Goal: Task Accomplishment & Management: Manage account settings

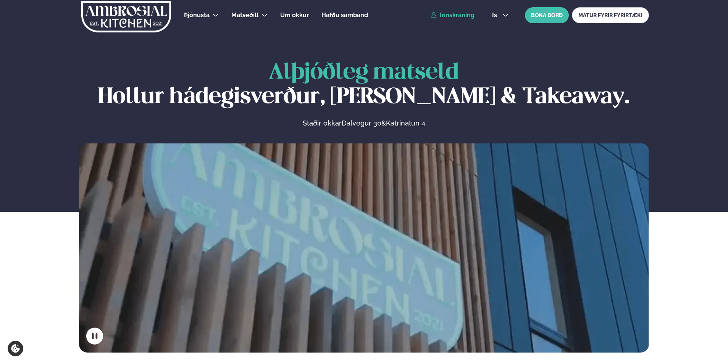
click at [457, 15] on link "Innskráning" at bounding box center [452, 15] width 44 height 7
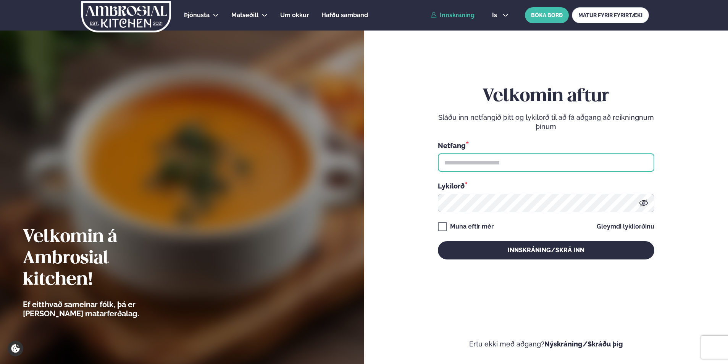
type input "**********"
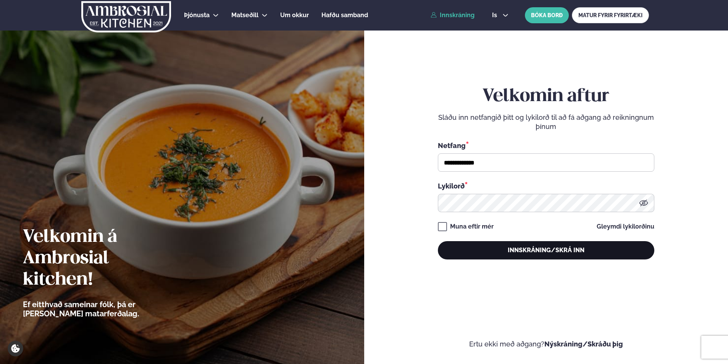
click at [517, 248] on button "Innskráning/Skrá inn" at bounding box center [546, 250] width 216 height 18
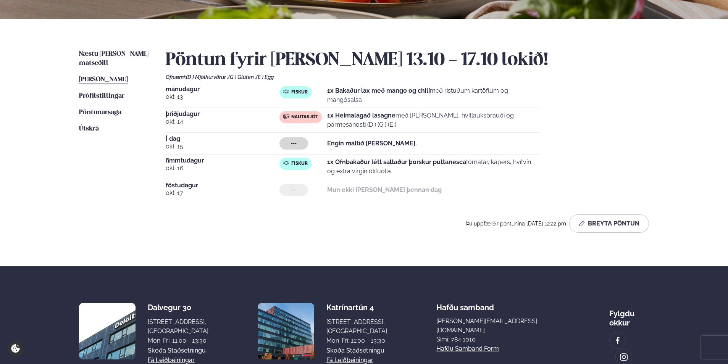
scroll to position [153, 0]
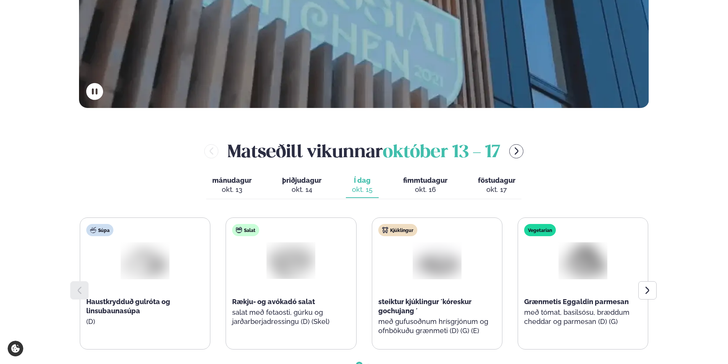
scroll to position [343, 0]
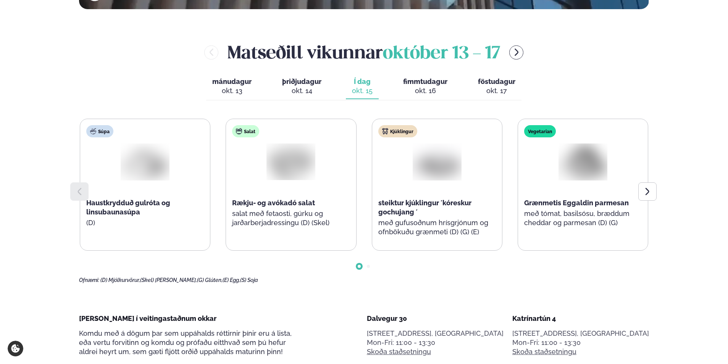
click at [420, 91] on div "okt. 16" at bounding box center [425, 90] width 44 height 9
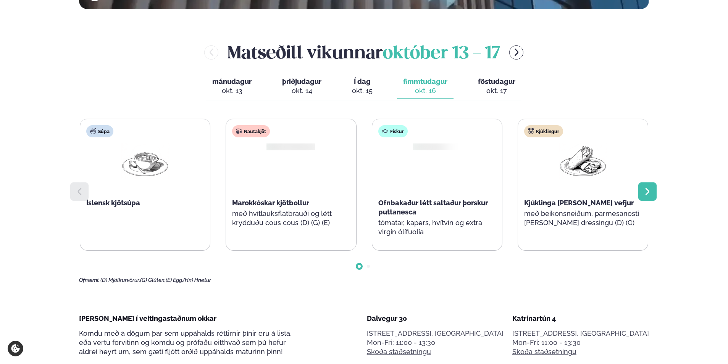
click at [643, 193] on icon at bounding box center [646, 191] width 9 height 9
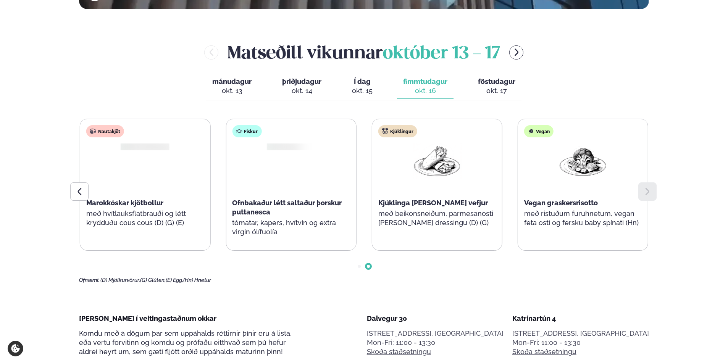
click at [490, 82] on span "föstudagur" at bounding box center [496, 81] width 37 height 8
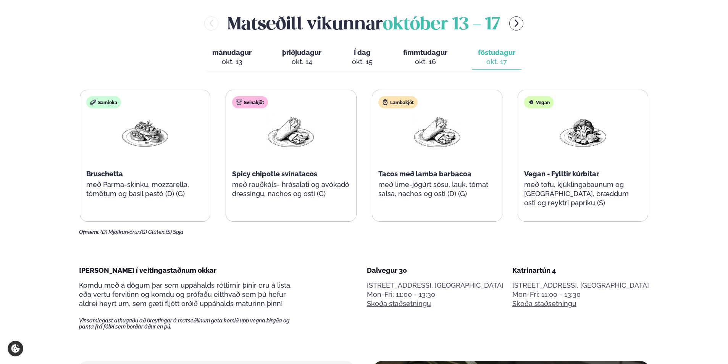
scroll to position [382, 0]
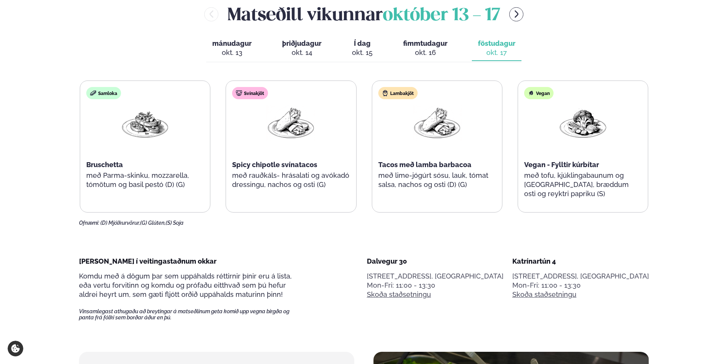
click at [359, 50] on div "okt. 15" at bounding box center [362, 52] width 21 height 9
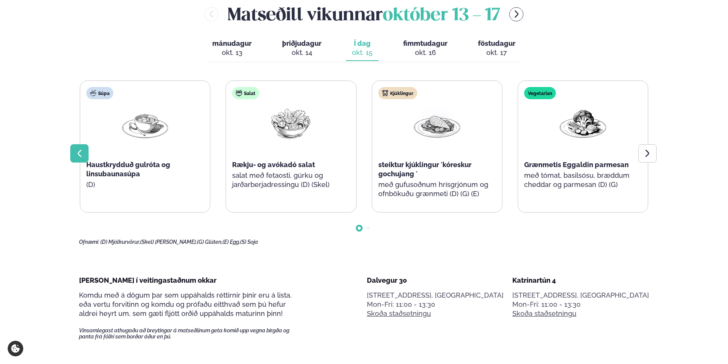
click at [84, 153] on div at bounding box center [79, 153] width 18 height 18
click at [642, 156] on icon at bounding box center [646, 153] width 9 height 9
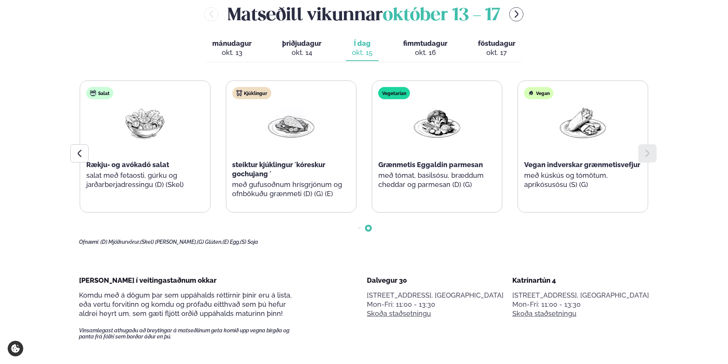
click at [642, 156] on icon at bounding box center [646, 153] width 9 height 9
click at [357, 298] on div "Borða í veitingastaðnum okkar Komdu með á dögum þar sem uppáhalds réttirnir þín…" at bounding box center [364, 308] width 570 height 64
